Goal: Obtain resource: Download file/media

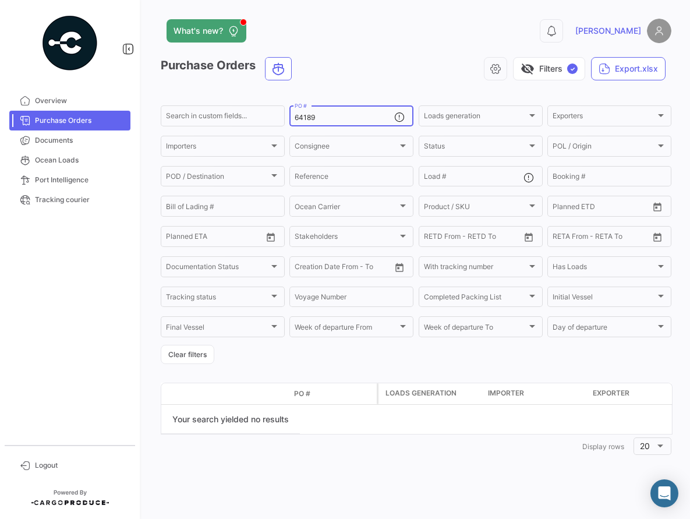
click at [324, 116] on input "64189" at bounding box center [345, 118] width 100 height 8
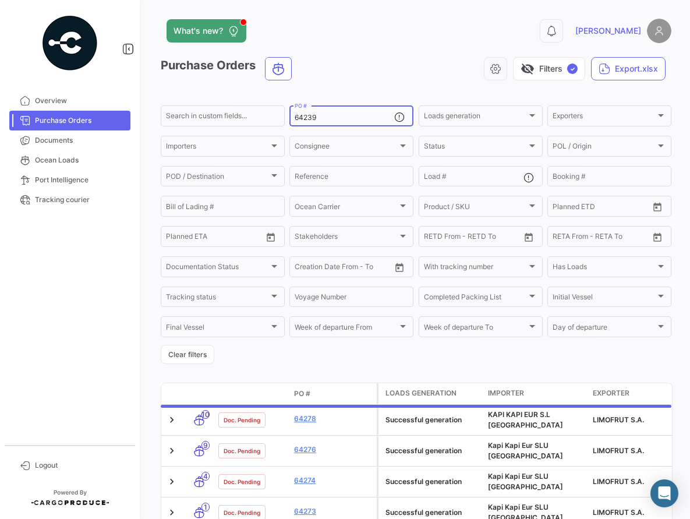
type input "64239"
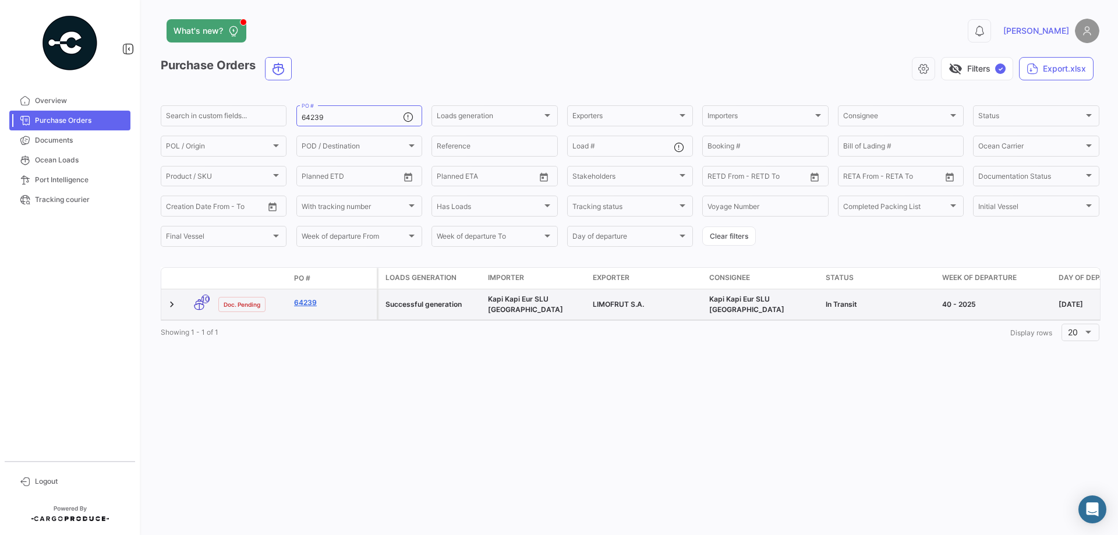
click at [303, 302] on link "64239" at bounding box center [333, 303] width 78 height 10
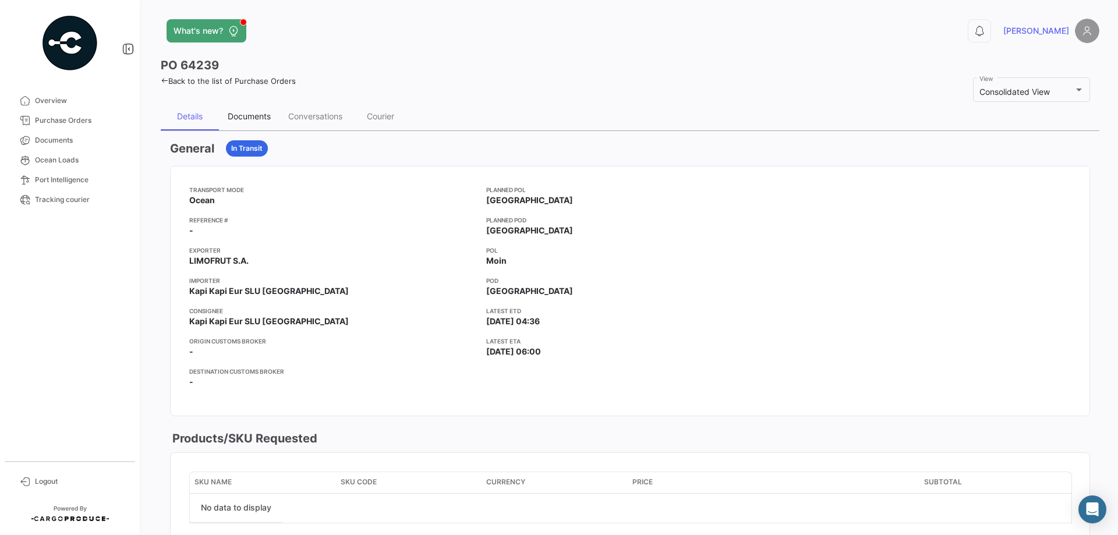
click at [245, 108] on div "Documents" at bounding box center [249, 116] width 61 height 28
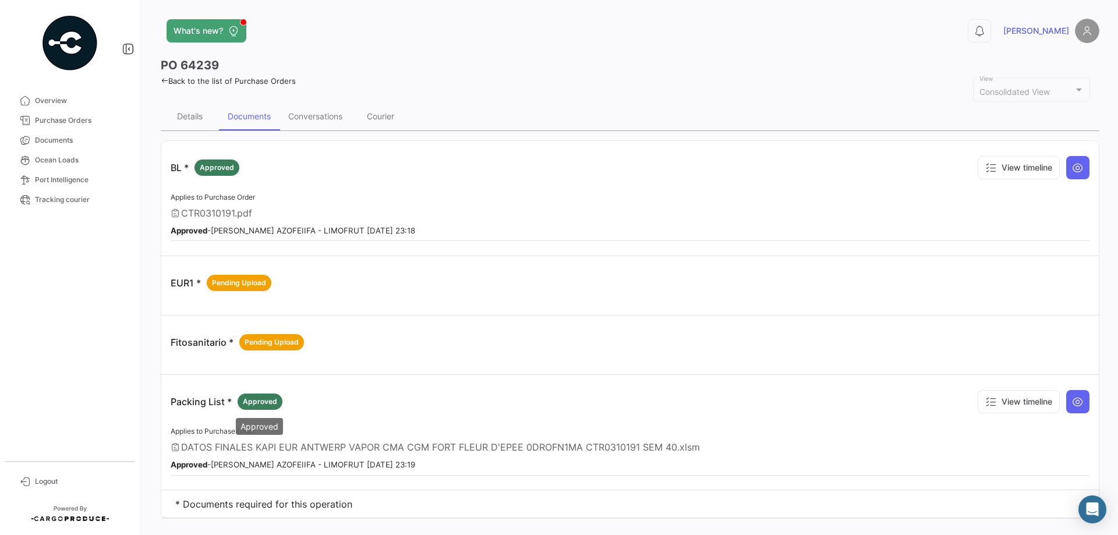
scroll to position [21, 0]
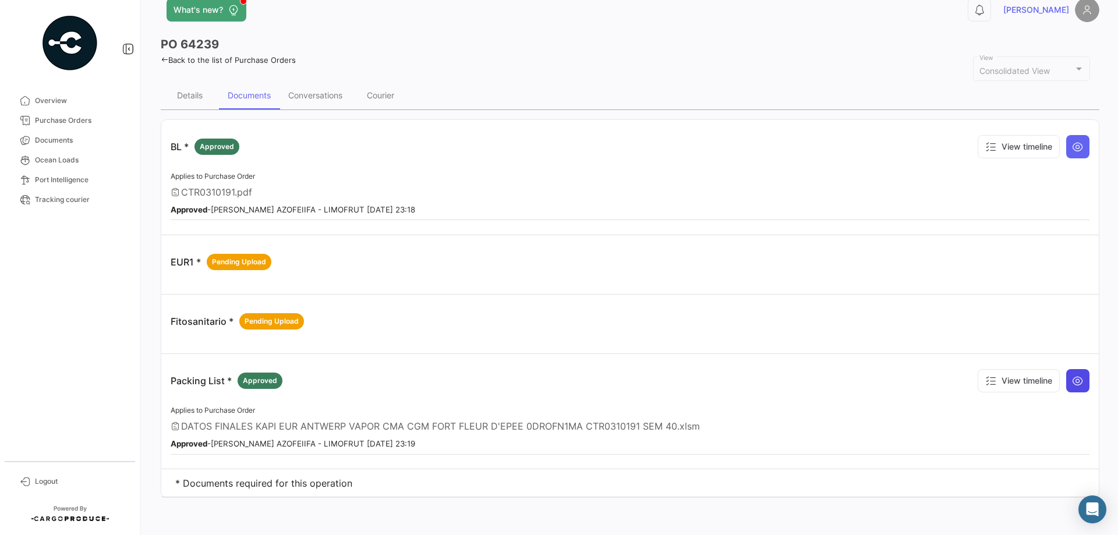
click at [689, 390] on button at bounding box center [1077, 380] width 23 height 23
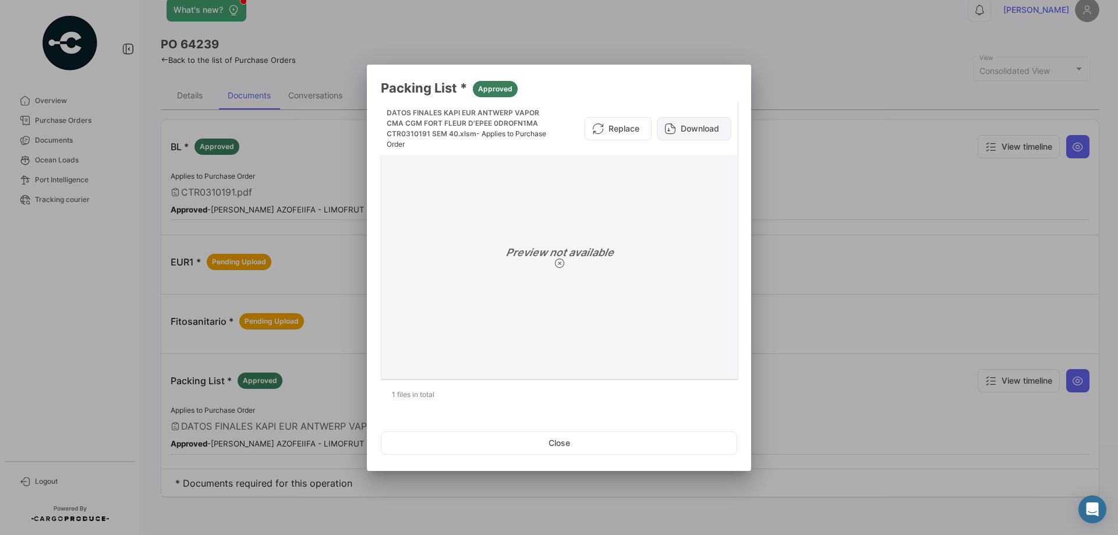
click at [687, 122] on button "Download" at bounding box center [694, 128] width 75 height 23
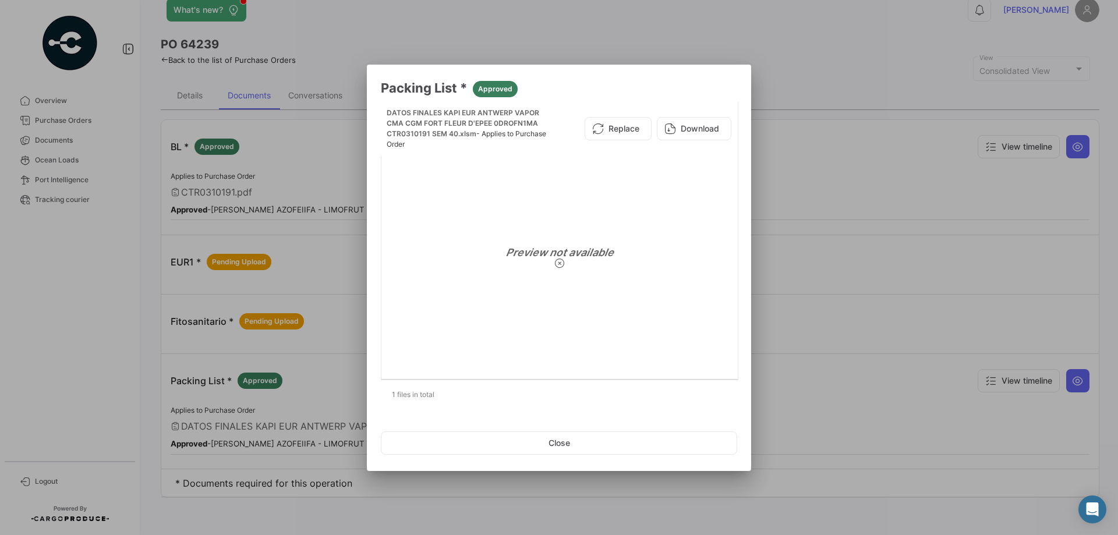
click at [689, 150] on div at bounding box center [559, 267] width 1118 height 535
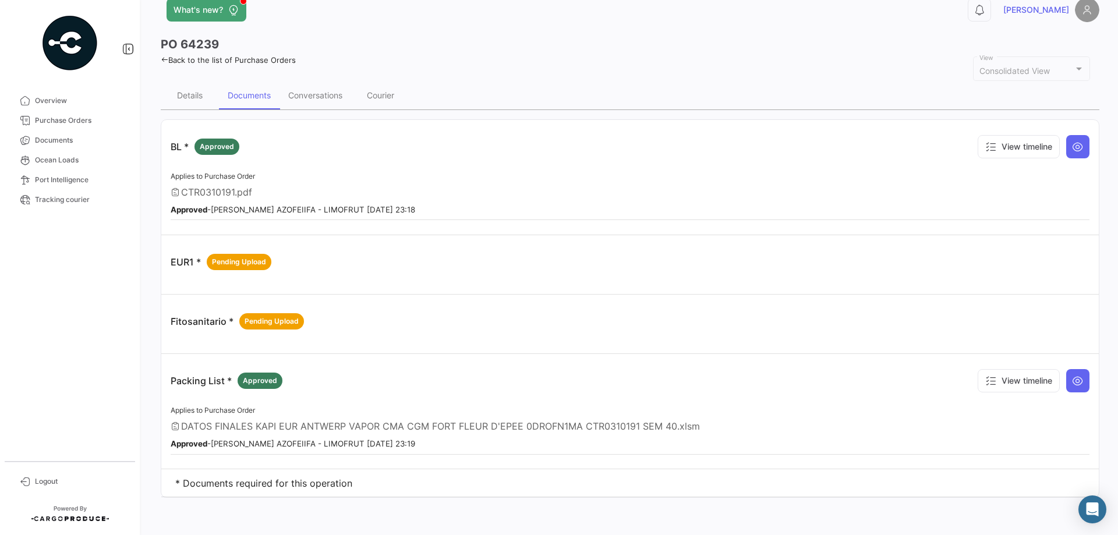
click at [689, 150] on icon at bounding box center [1078, 147] width 12 height 12
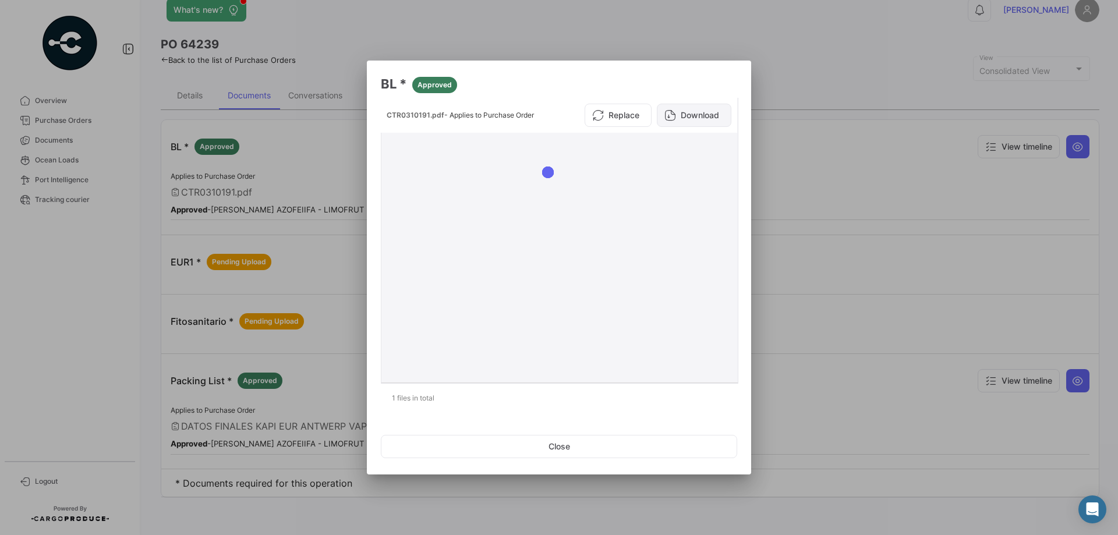
click at [677, 119] on button "Download" at bounding box center [694, 115] width 75 height 23
click at [689, 33] on div at bounding box center [559, 267] width 1118 height 535
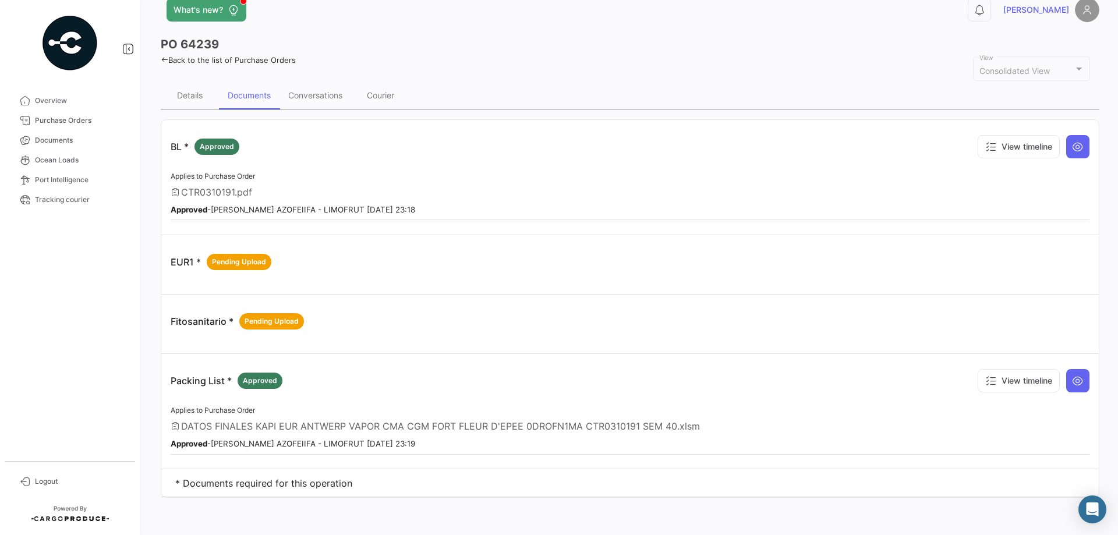
click at [163, 56] on icon at bounding box center [165, 60] width 8 height 8
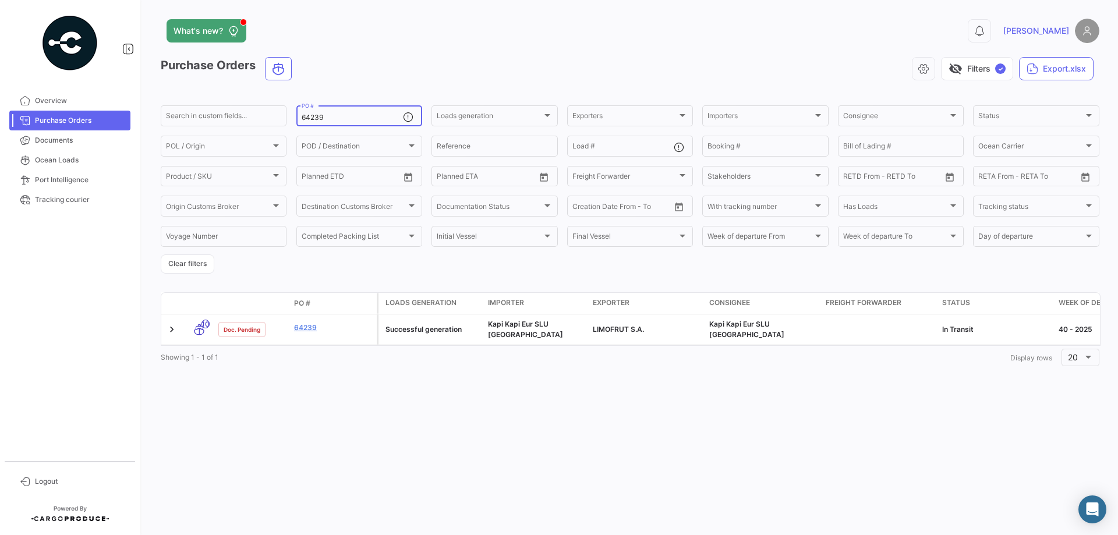
click at [348, 115] on input "64239" at bounding box center [352, 118] width 101 height 8
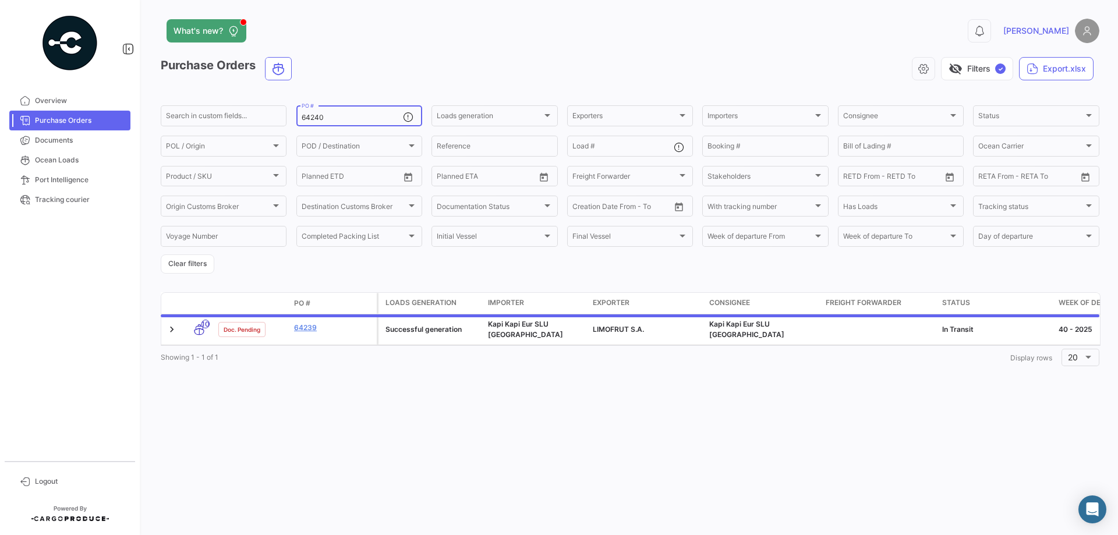
type input "64240"
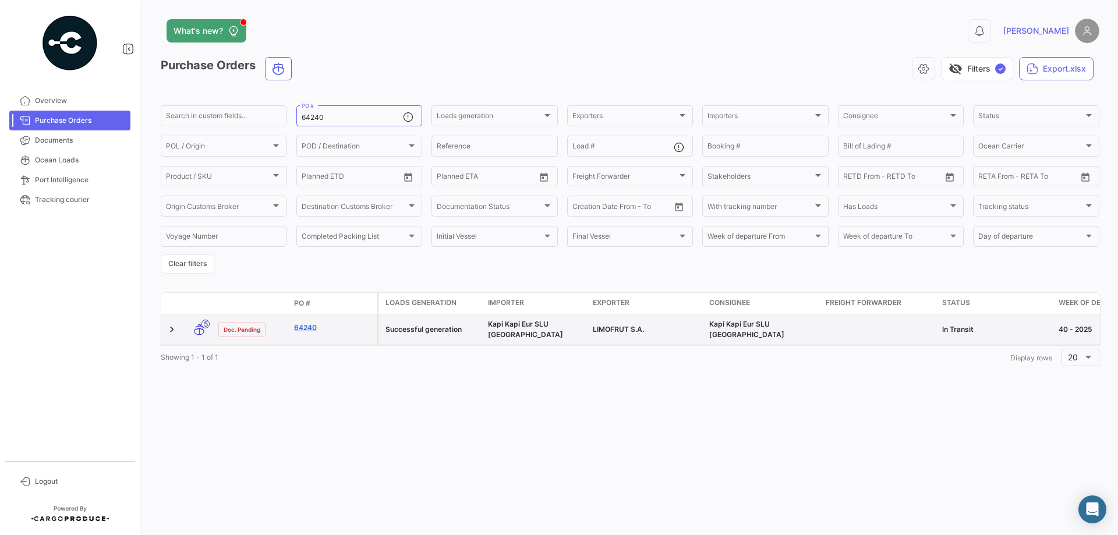
click at [307, 323] on link "64240" at bounding box center [333, 328] width 78 height 10
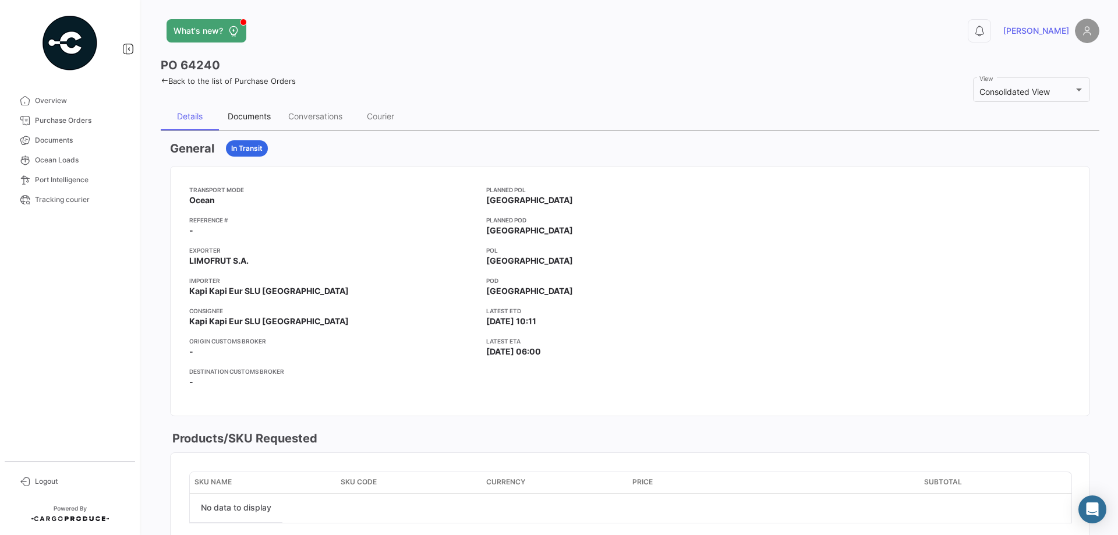
click at [254, 115] on div "Documents" at bounding box center [249, 116] width 43 height 10
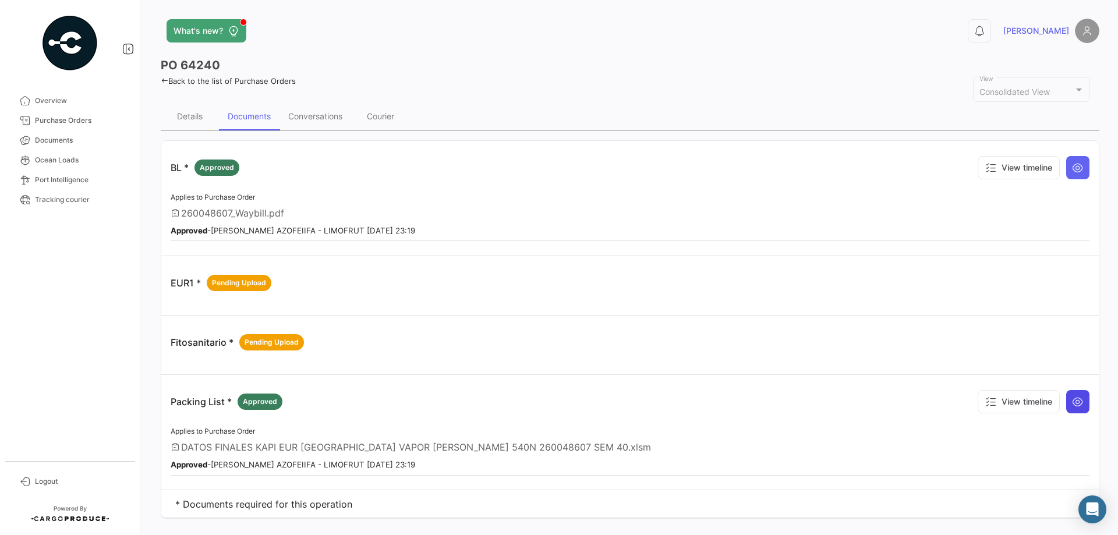
click at [689, 405] on icon at bounding box center [1078, 402] width 12 height 12
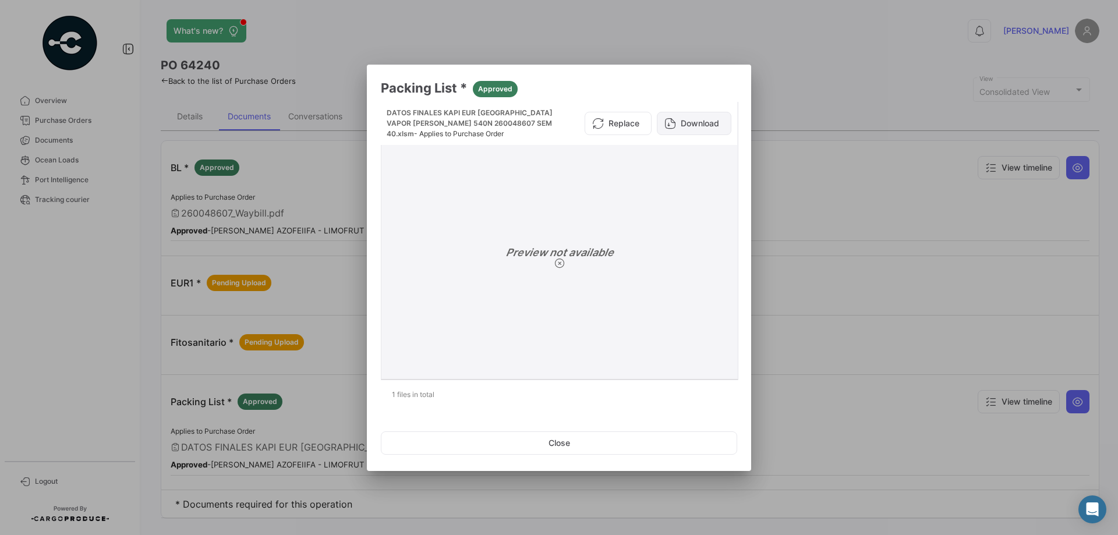
click at [689, 123] on button "Download" at bounding box center [694, 123] width 75 height 23
click at [689, 116] on button "Download" at bounding box center [694, 123] width 75 height 23
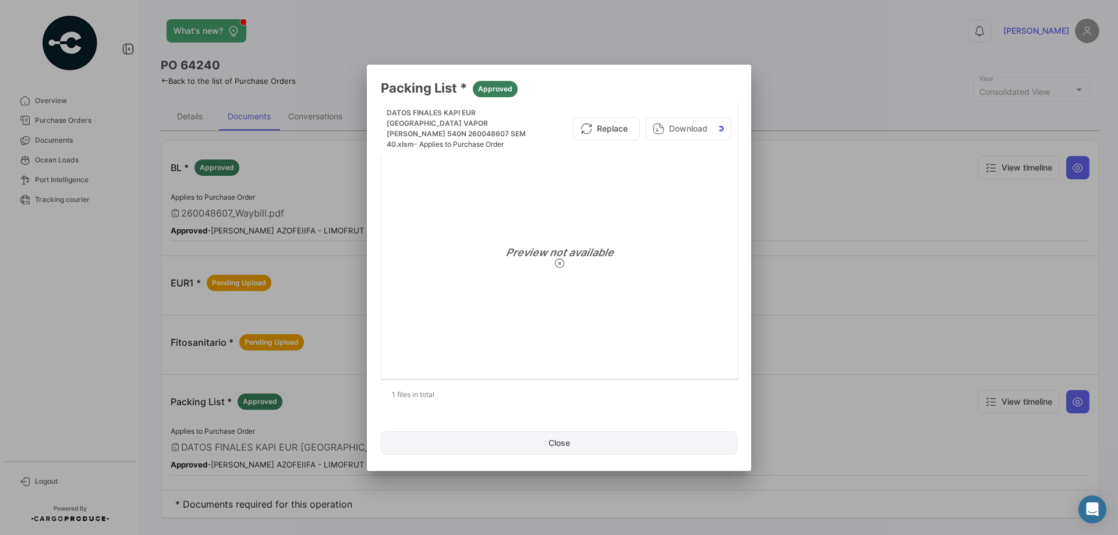
click at [569, 437] on button "Close" at bounding box center [559, 442] width 356 height 23
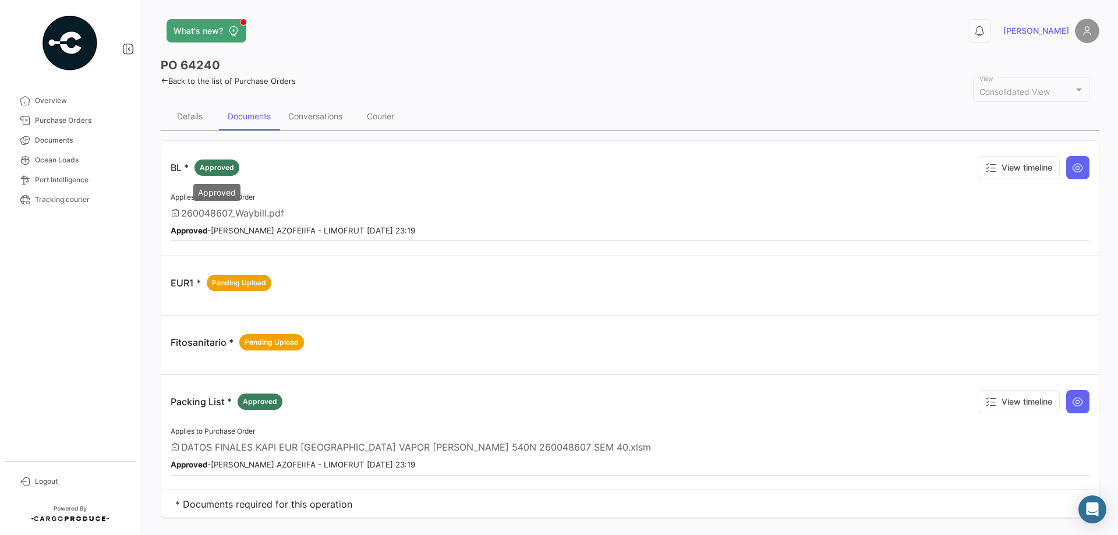
click at [225, 168] on span "Approved" at bounding box center [217, 167] width 34 height 10
click at [689, 158] on button at bounding box center [1077, 167] width 23 height 23
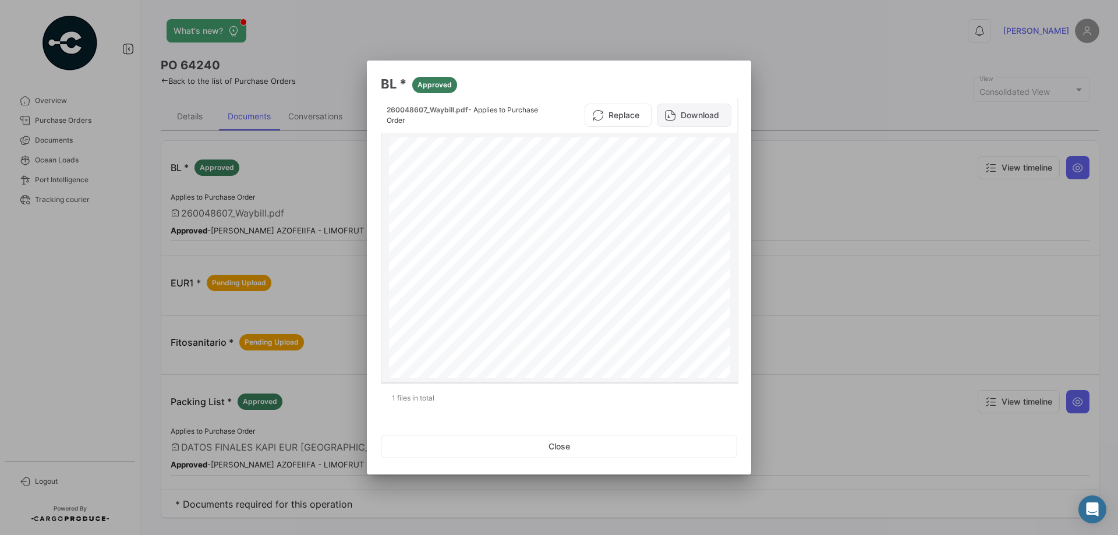
click at [677, 112] on button "Download" at bounding box center [694, 115] width 75 height 23
click at [513, 25] on div at bounding box center [559, 267] width 1118 height 535
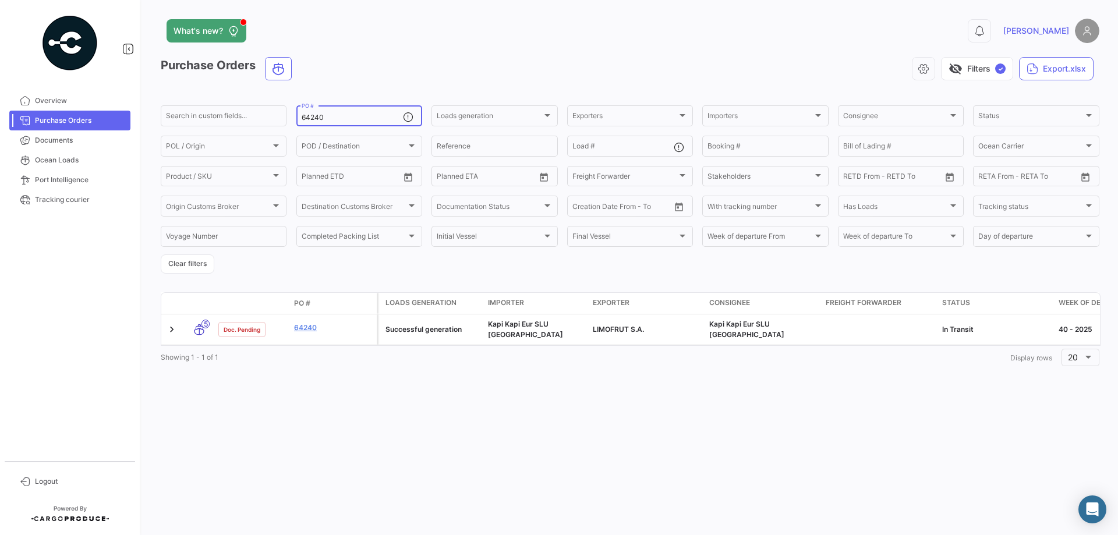
click at [339, 118] on input "64240" at bounding box center [352, 118] width 101 height 8
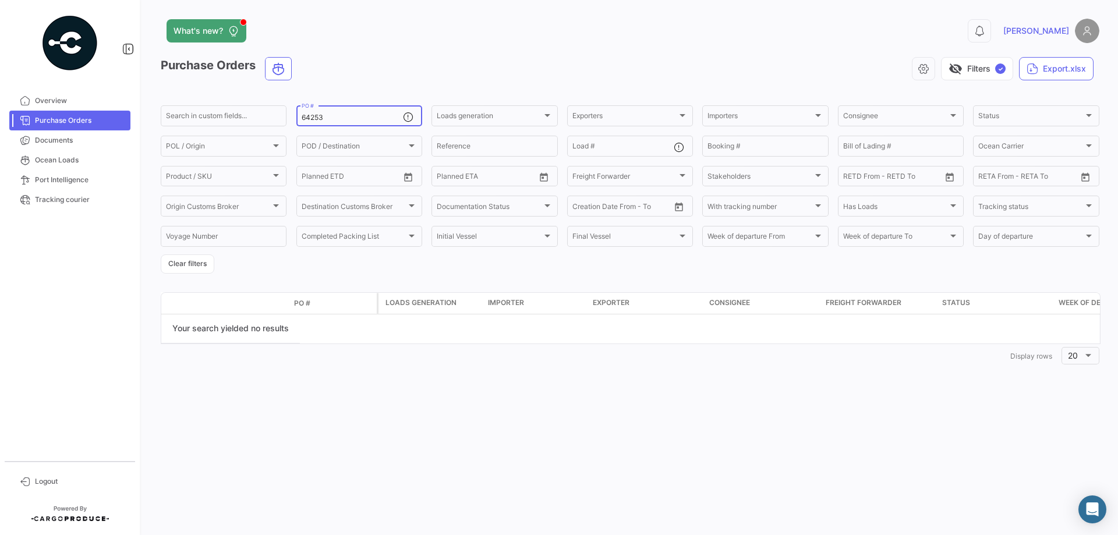
click at [341, 122] on input "64253" at bounding box center [352, 118] width 101 height 8
click at [364, 119] on input "64254" at bounding box center [352, 118] width 101 height 8
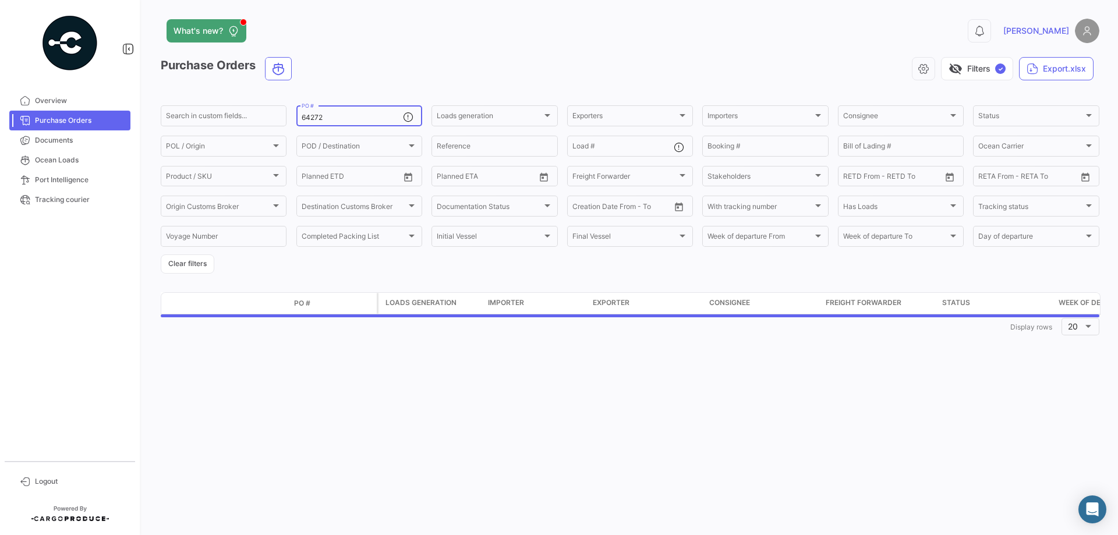
type input "64272"
